Goal: Navigation & Orientation: Find specific page/section

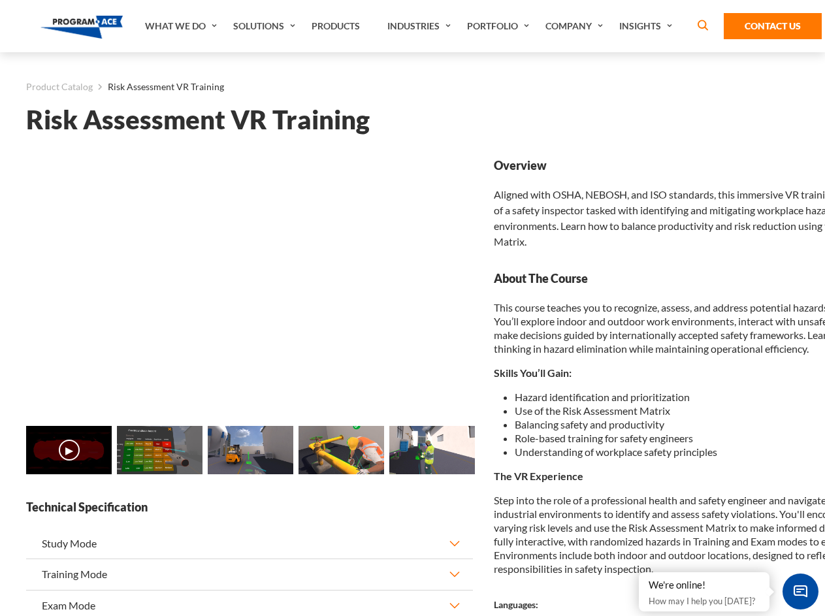
click at [266, 26] on link "Solutions" at bounding box center [266, 26] width 78 height 52
click at [0, 0] on div "AI & Computer Vision Solutions Computer Vision Quality Control AI tools for fas…" at bounding box center [0, 0] width 0 height 0
click at [0, 0] on div "AI & Computer Vision Solutions Virtual Training Solutions Virtual Tour Solution…" at bounding box center [0, 0] width 0 height 0
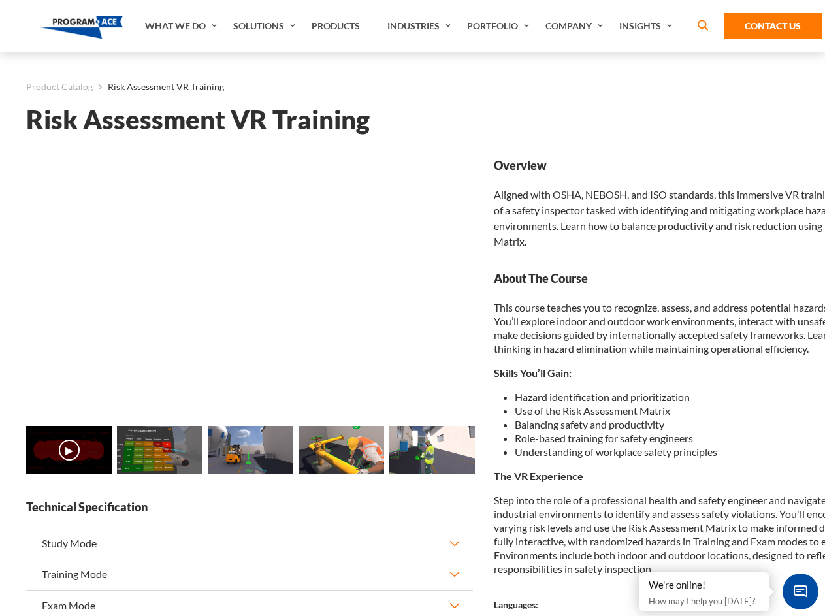
click at [0, 0] on div "AI & Computer Vision Solutions Virtual Training Solutions Virtual Tour Solution…" at bounding box center [0, 0] width 0 height 0
click at [0, 0] on div "AI & Computer Vision Solutions Computer Vision Quality Control AI tools for fas…" at bounding box center [0, 0] width 0 height 0
